Goal: Use online tool/utility

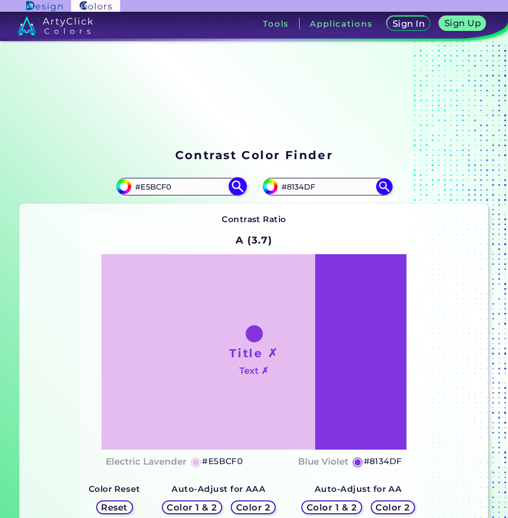
click at [208, 187] on input "#E5BCF0" at bounding box center [180, 186] width 99 height 14
paste input "#76A71"
type input "#"
click at [153, 186] on input at bounding box center [180, 186] width 99 height 14
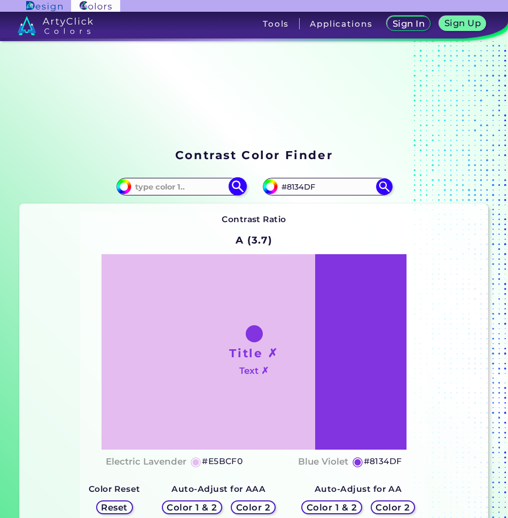
paste input "#89470D"
type input "#89470D"
click at [235, 187] on img at bounding box center [237, 186] width 19 height 19
type input "#89470d"
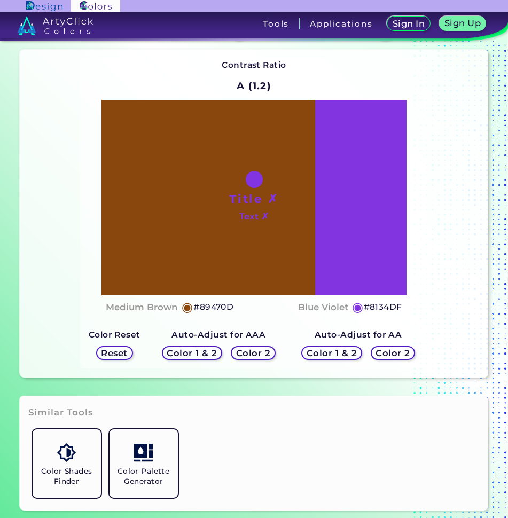
scroll to position [160, 0]
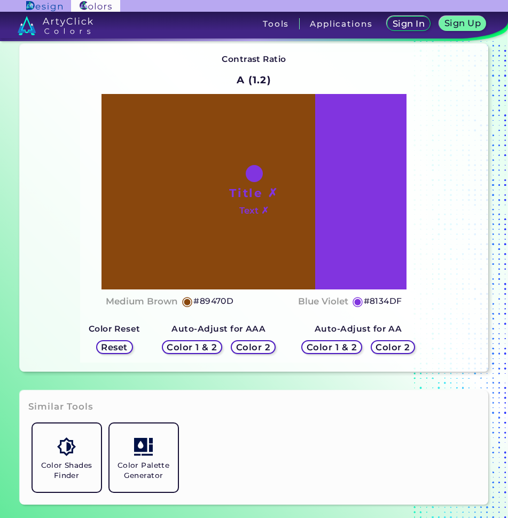
click at [246, 344] on h5 "Color 2" at bounding box center [253, 347] width 31 height 8
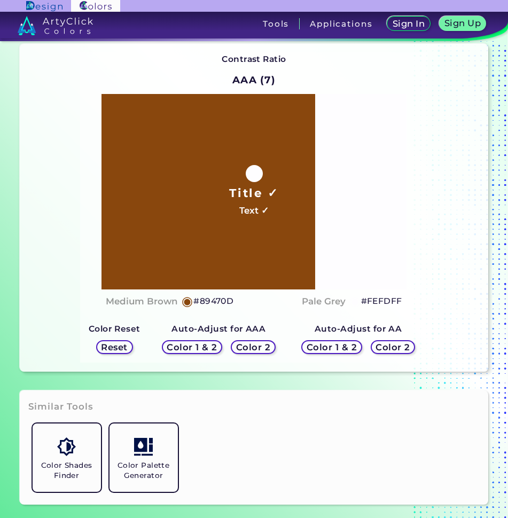
click at [384, 302] on h5 "#FEFDFF" at bounding box center [381, 301] width 41 height 14
